Goal: Task Accomplishment & Management: Manage account settings

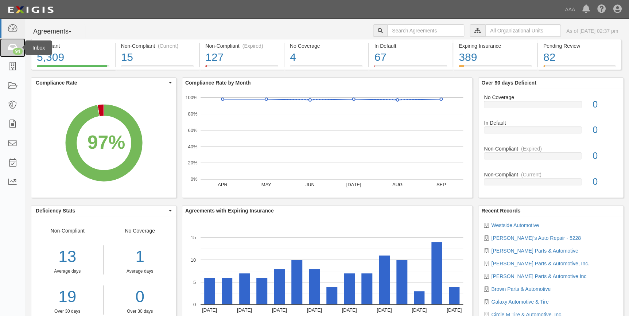
drag, startPoint x: 9, startPoint y: 47, endPoint x: 15, endPoint y: 53, distance: 7.5
click at [9, 47] on icon at bounding box center [12, 48] width 10 height 8
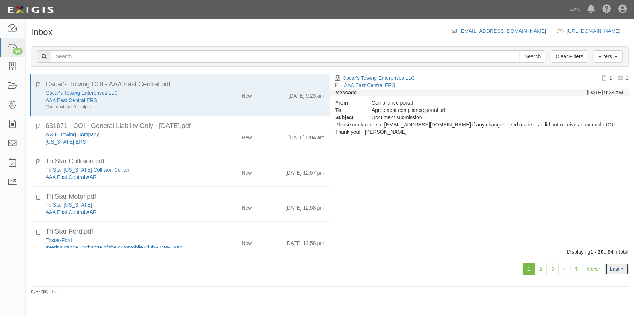
click at [620, 270] on link "Last »" at bounding box center [616, 269] width 23 height 12
